Goal: Information Seeking & Learning: Find specific fact

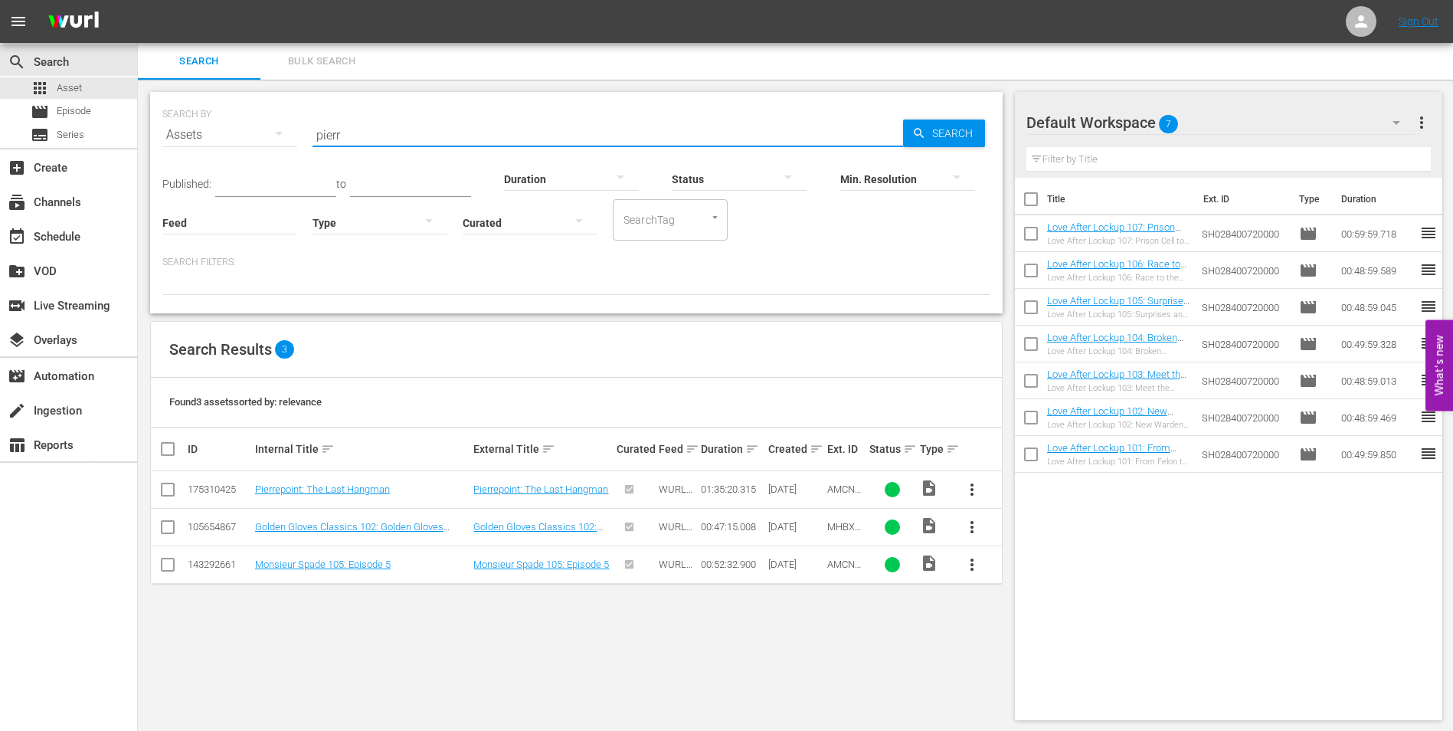
click at [365, 136] on input "pierr" at bounding box center [608, 134] width 591 height 37
drag, startPoint x: 365, startPoint y: 136, endPoint x: 286, endPoint y: 140, distance: 79.8
click at [286, 140] on div "SEARCH BY Search By Assets Search ID, Title, Description, Keywords, or Category…" at bounding box center [576, 125] width 828 height 55
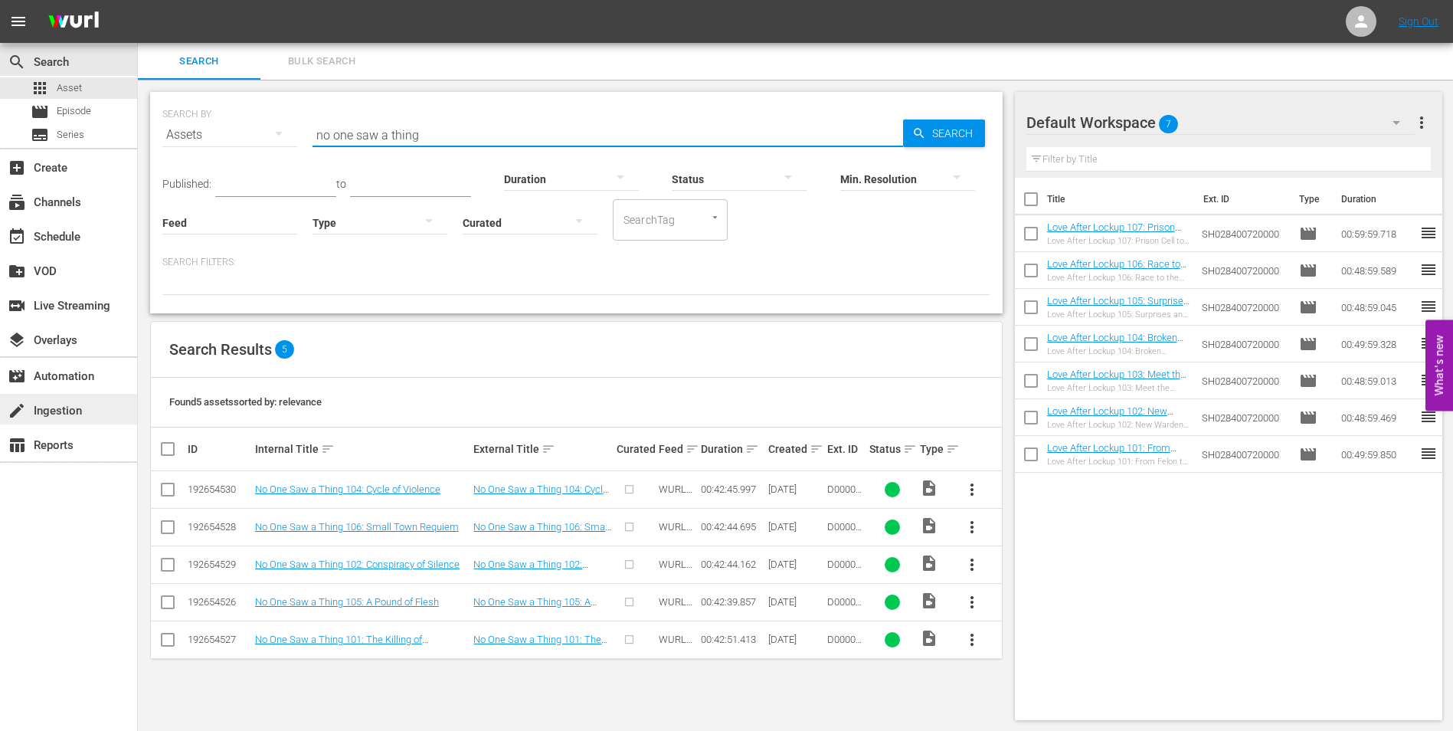
type input "no one saw a thing"
drag, startPoint x: 440, startPoint y: 137, endPoint x: 314, endPoint y: 145, distance: 126.6
click at [314, 145] on input "no one saw a thing" at bounding box center [608, 134] width 591 height 37
paste input "Yorkshire Ripper"
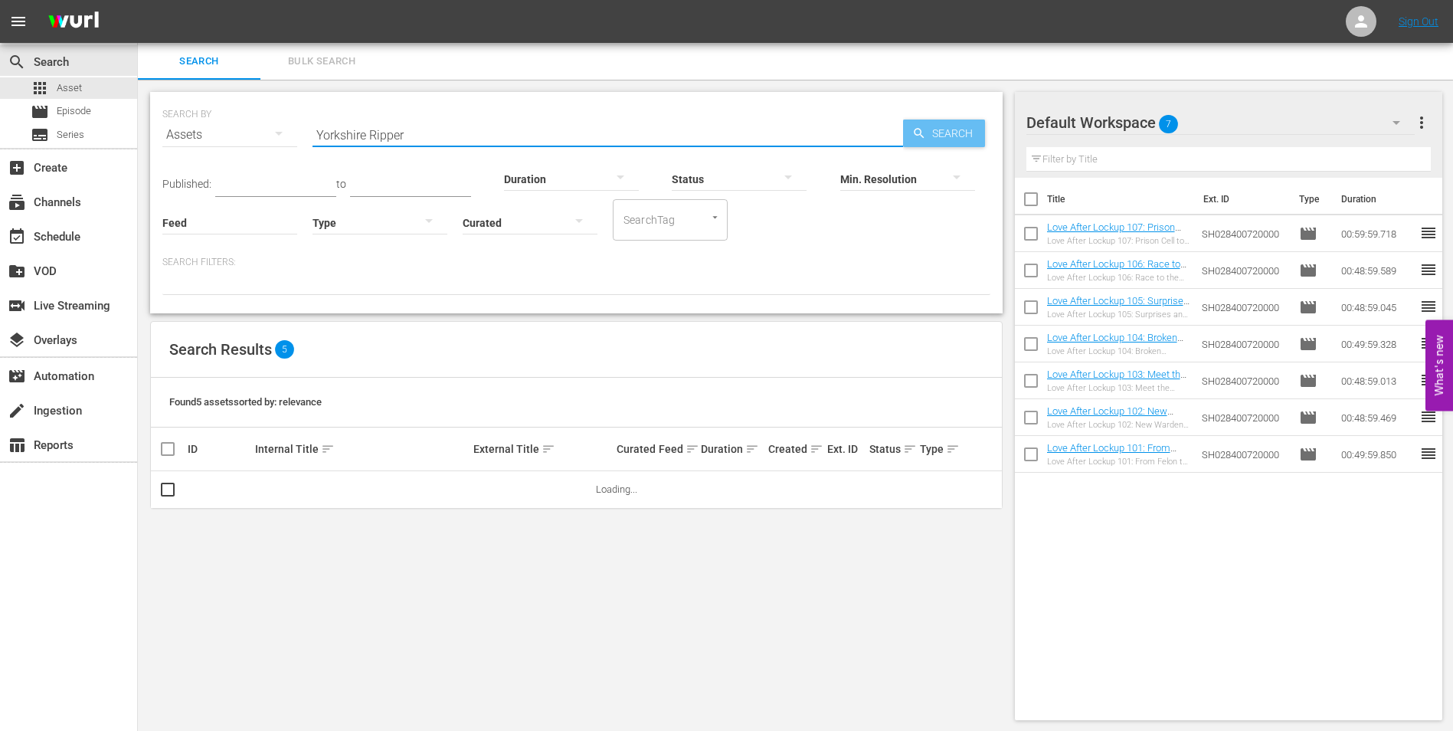
type input "Yorkshire Ripper"
click at [920, 132] on icon "button" at bounding box center [919, 133] width 14 height 14
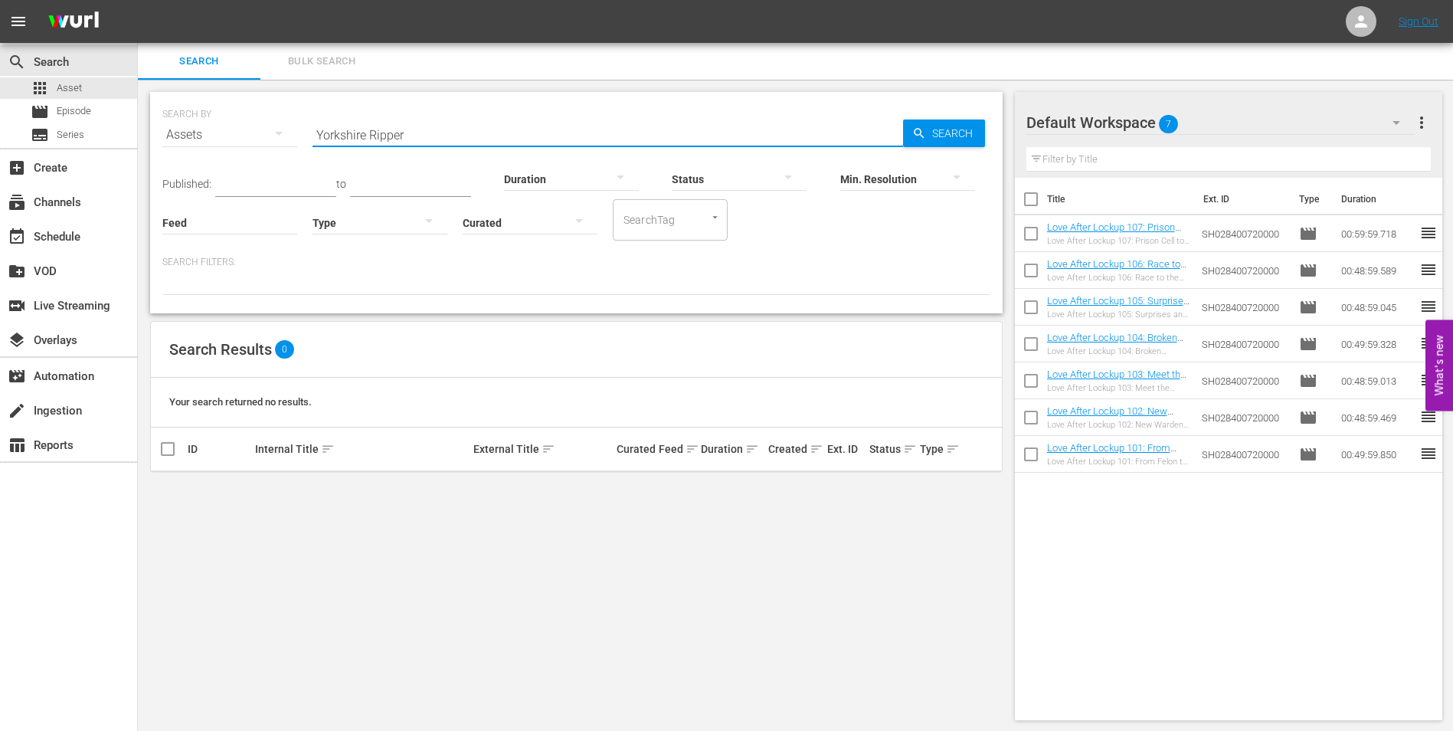
drag, startPoint x: 412, startPoint y: 137, endPoint x: 306, endPoint y: 110, distance: 109.1
click at [306, 110] on div "SEARCH BY Search By Assets Search ID, Title, Description, Keywords, or Category…" at bounding box center [576, 125] width 828 height 55
paste input "Heiress and the Heist"
type input "Heiress and the Heist"
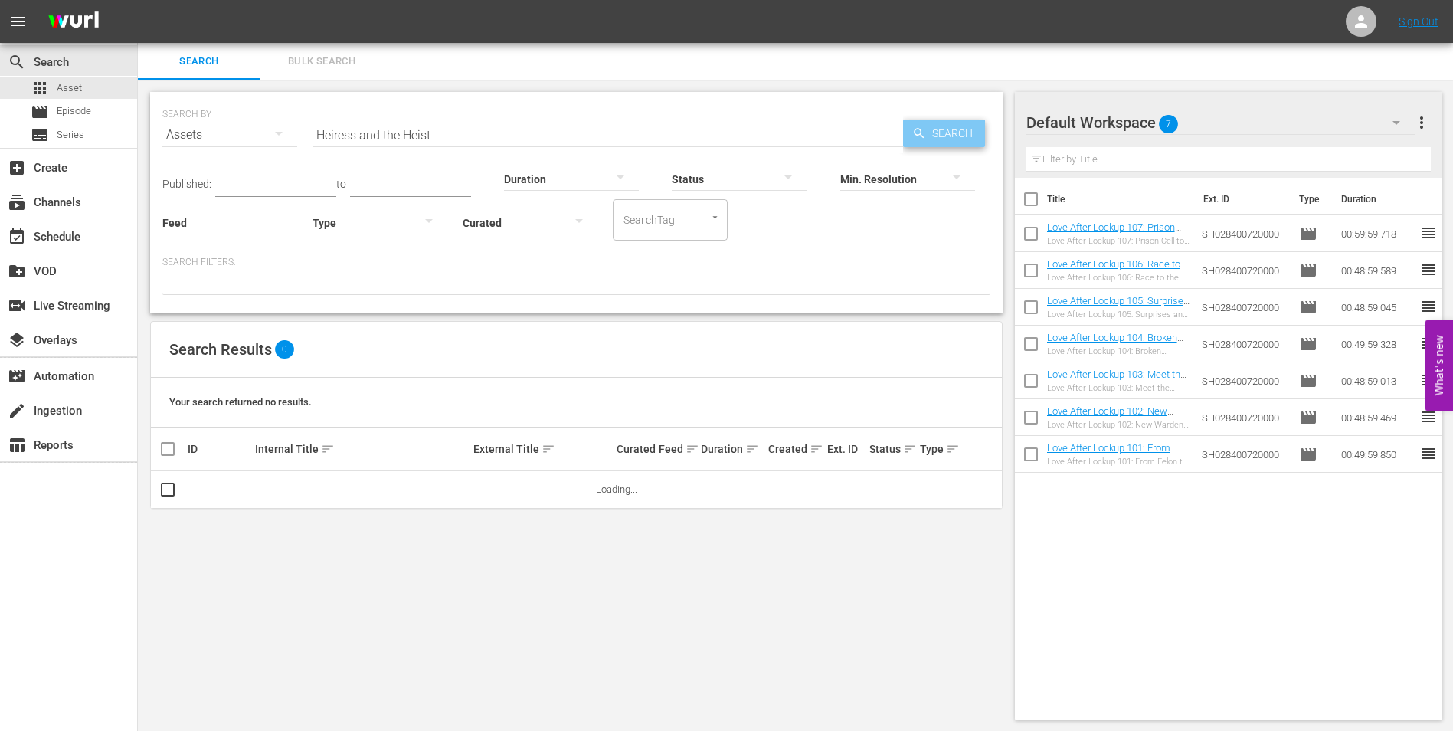
click at [912, 136] on icon "button" at bounding box center [919, 133] width 14 height 14
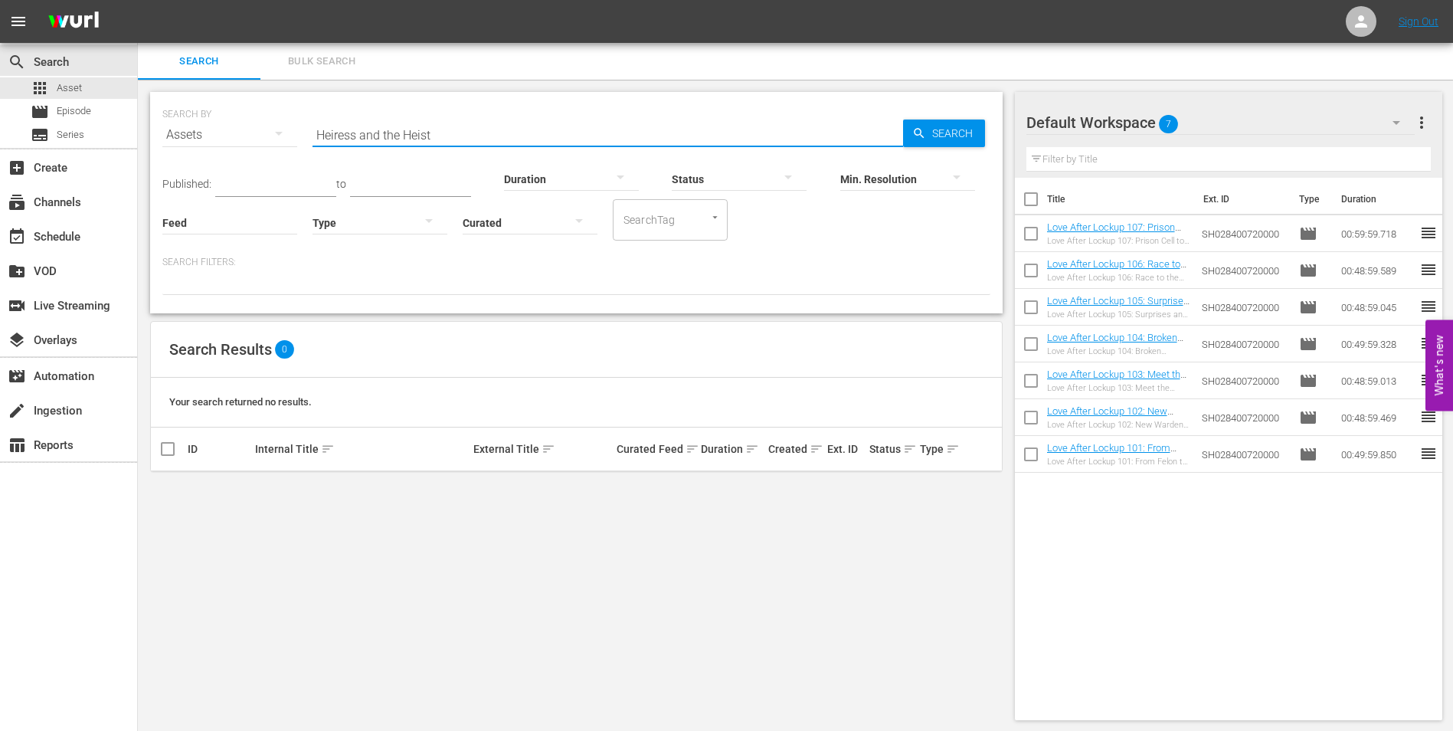
drag, startPoint x: 434, startPoint y: 134, endPoint x: 285, endPoint y: 123, distance: 149.0
click at [285, 123] on div "SEARCH BY Search By Assets Search ID, Title, Description, Keywords, or Category…" at bounding box center [576, 125] width 828 height 55
paste input "Wasp Woman"
type input "Wasp Woman"
drag, startPoint x: 397, startPoint y: 129, endPoint x: 297, endPoint y: 132, distance: 99.6
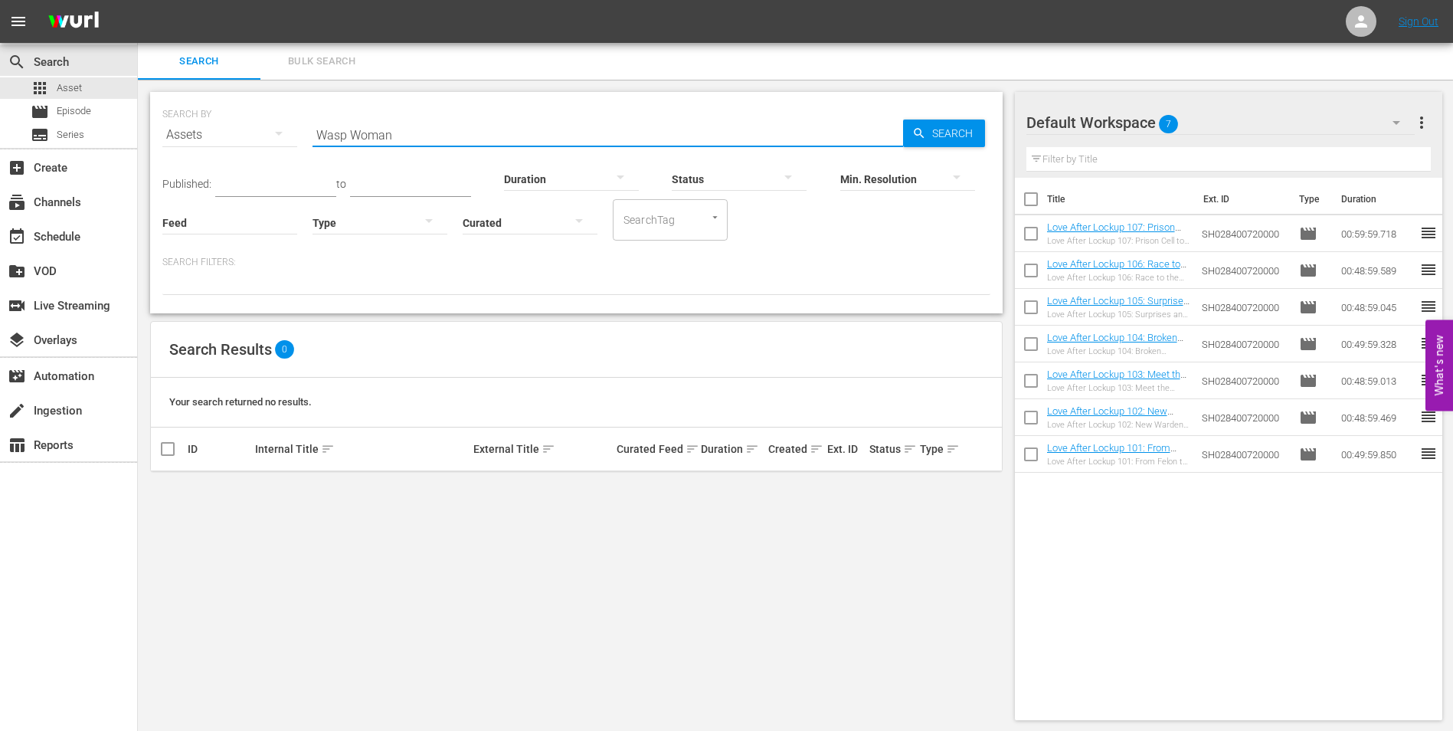
click at [297, 132] on div "SEARCH BY Search By Assets Search ID, Title, Description, Keywords, or Category…" at bounding box center [576, 125] width 828 height 55
paste input "No One Saw a Thing: Season 1"
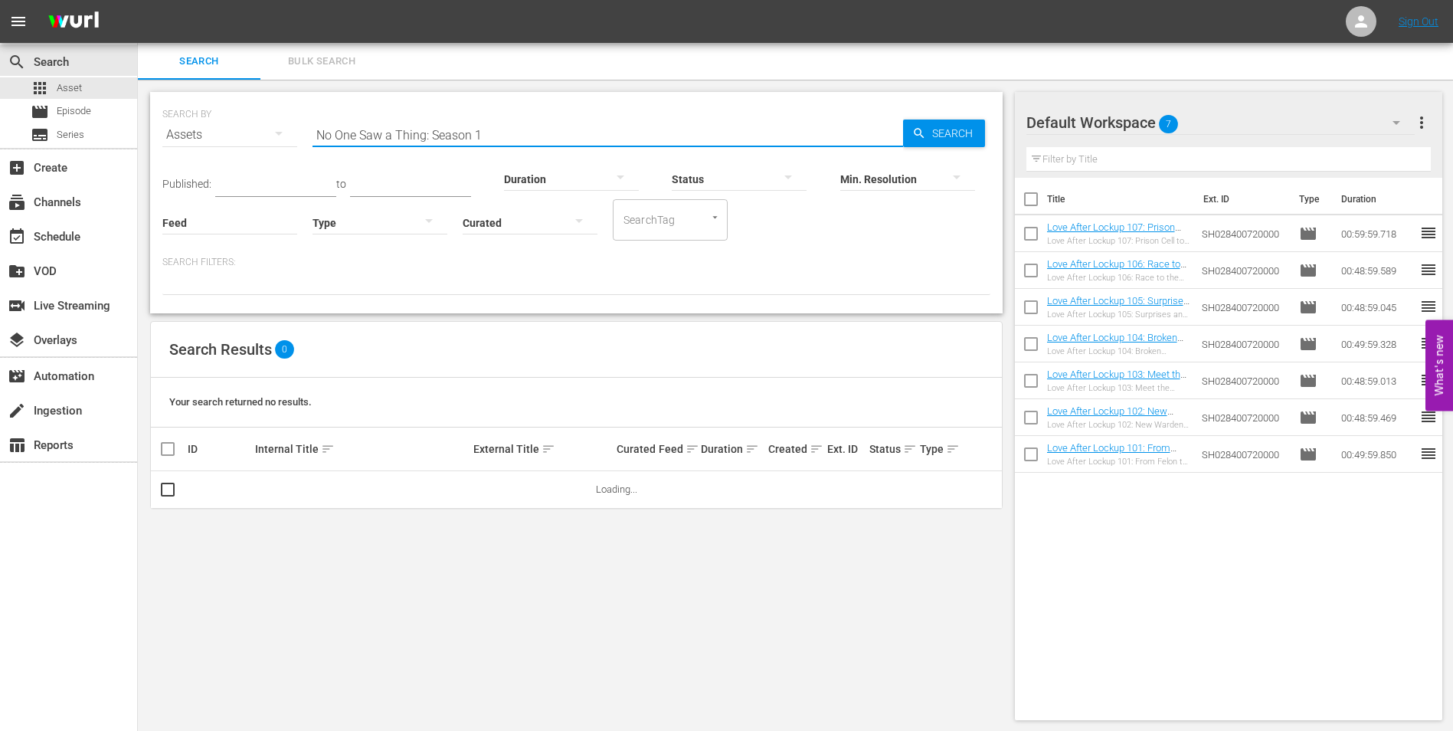
drag, startPoint x: 490, startPoint y: 138, endPoint x: 428, endPoint y: 135, distance: 62.1
click at [428, 135] on input "No One Saw a Thing: Season 1" at bounding box center [608, 134] width 591 height 37
type input "No One Saw a Thing"
click at [719, 83] on div "SEARCH BY Search By Assets Search ID, Title, Description, Keywords, or Category…" at bounding box center [576, 406] width 877 height 653
